Goal: Transaction & Acquisition: Purchase product/service

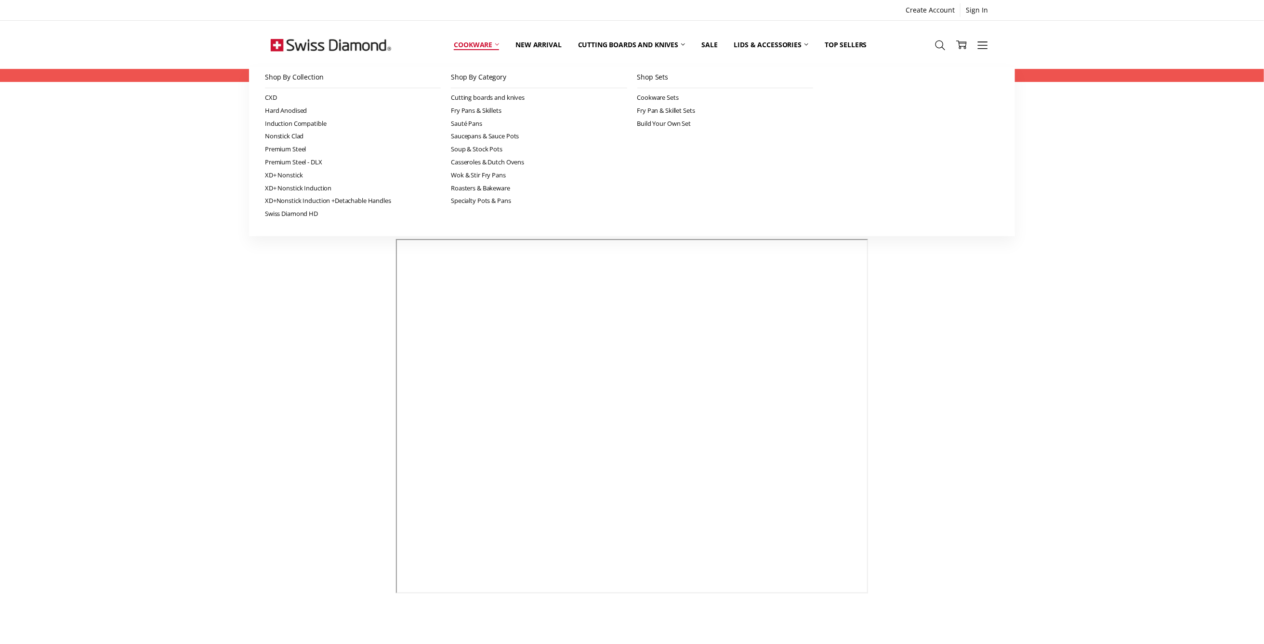
click at [471, 41] on link "Cookware" at bounding box center [477, 44] width 62 height 43
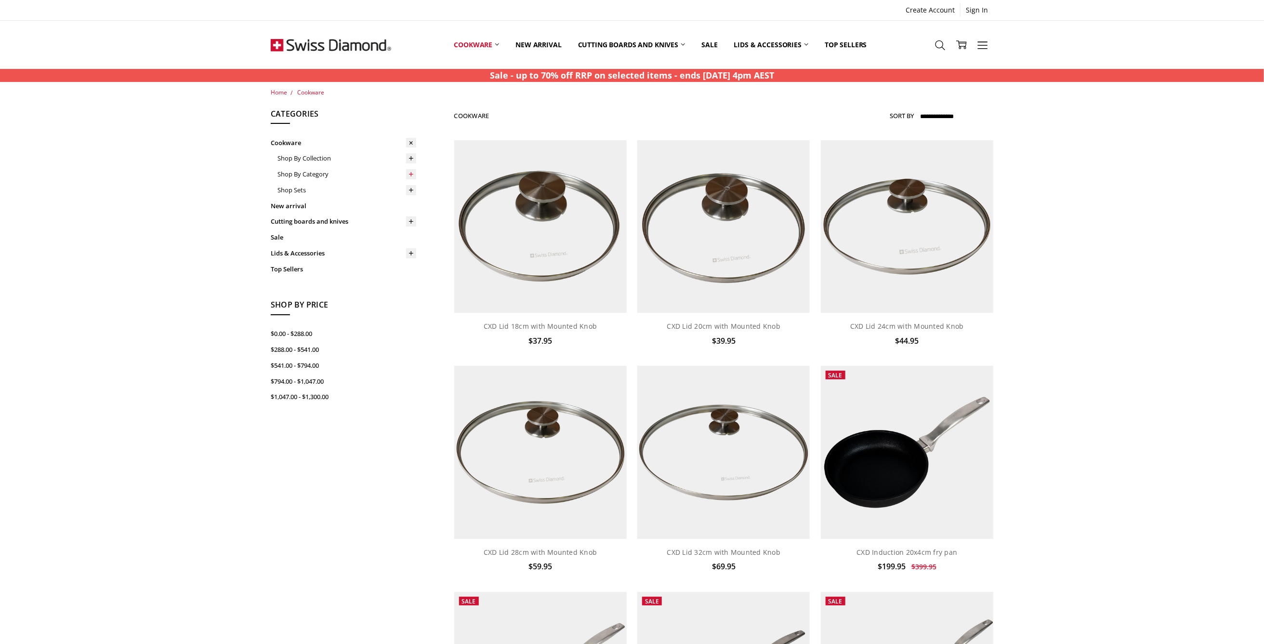
click at [412, 175] on icon at bounding box center [411, 174] width 7 height 7
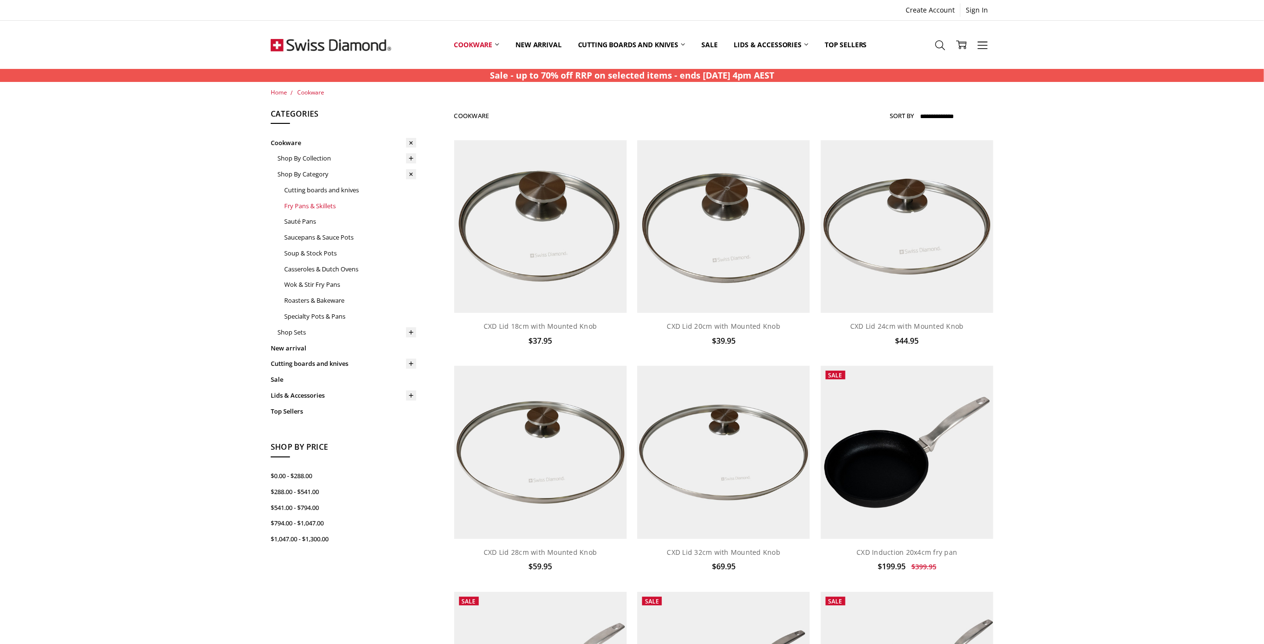
click at [329, 204] on link "Fry Pans & Skillets" at bounding box center [350, 206] width 132 height 16
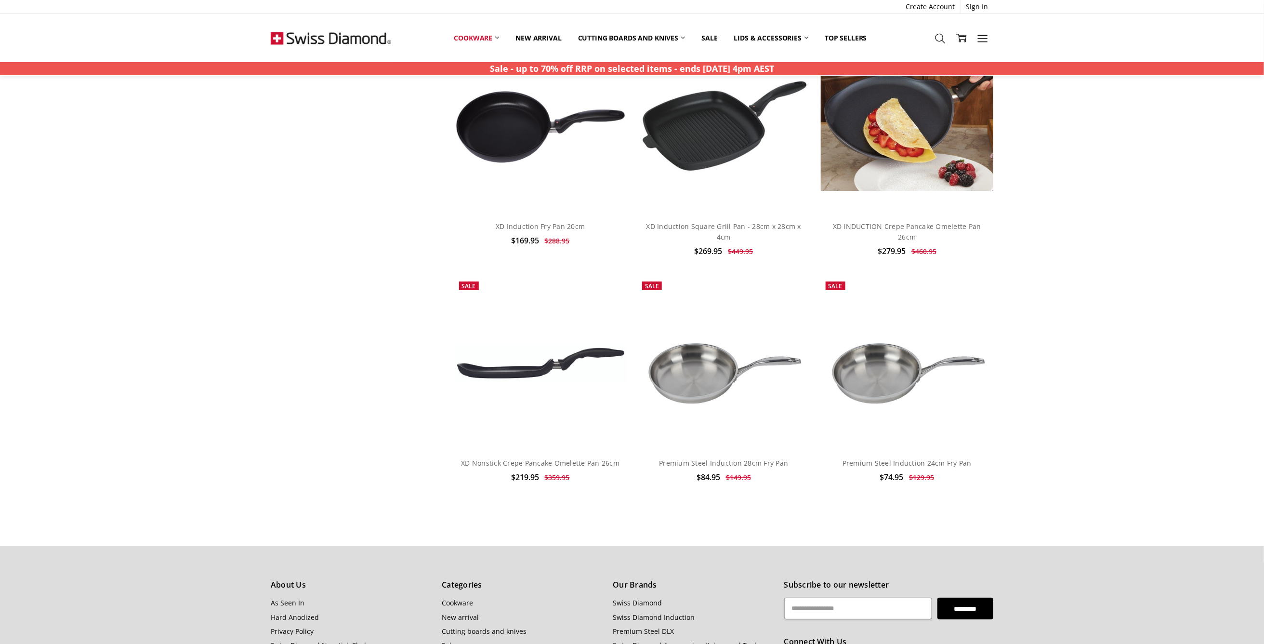
scroll to position [2525, 0]
